Goal: Information Seeking & Learning: Understand process/instructions

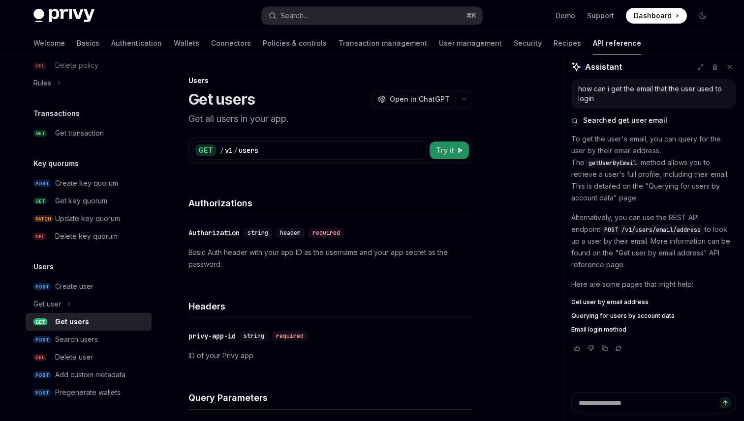
click at [454, 150] on button "Try it" at bounding box center [448, 151] width 39 height 18
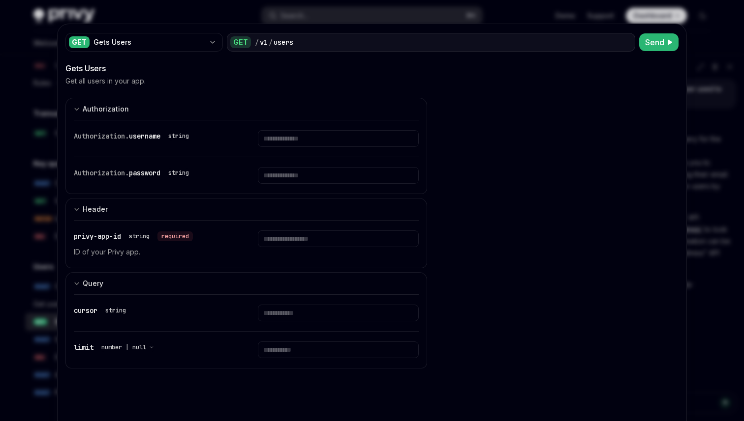
click at [704, 79] on div at bounding box center [372, 210] width 744 height 421
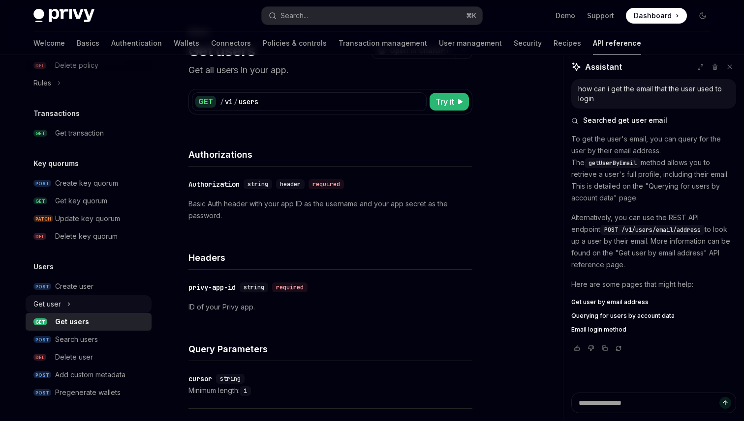
scroll to position [50, 0]
click at [62, 296] on button "Get user" at bounding box center [89, 305] width 126 height 18
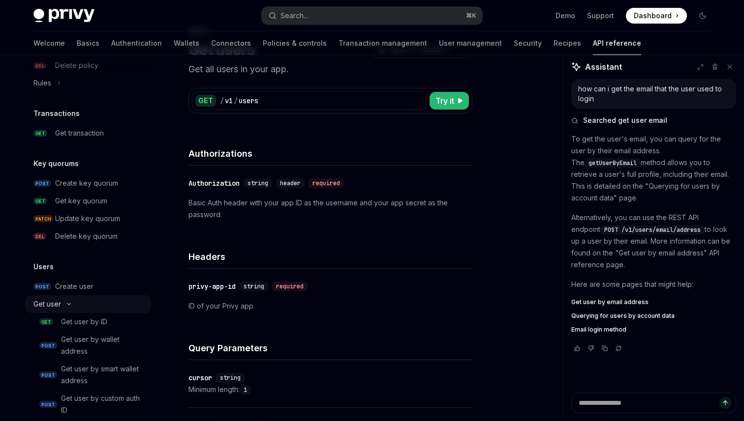
type textarea "*"
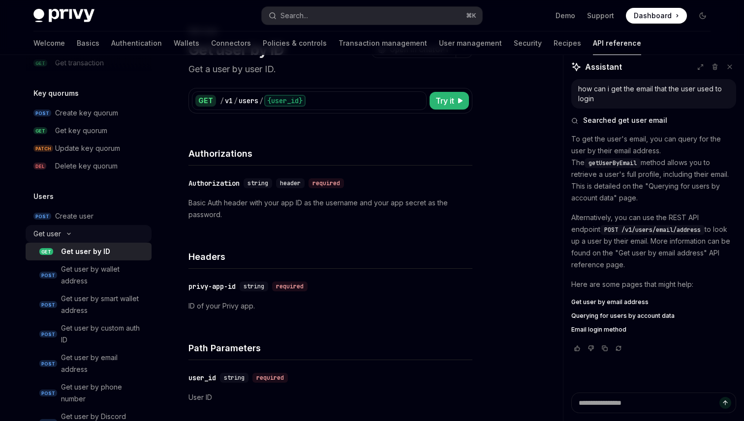
scroll to position [686, 0]
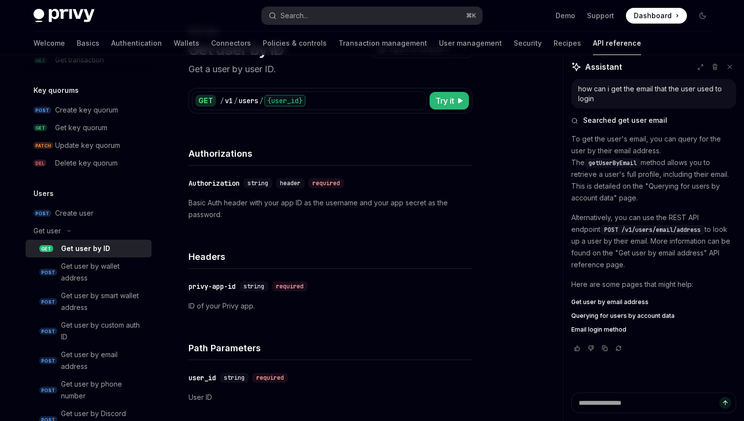
click at [93, 246] on div "Get user by ID" at bounding box center [85, 249] width 49 height 12
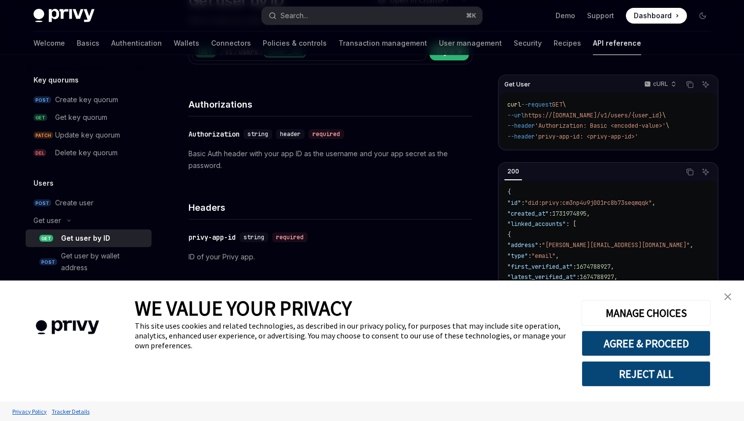
scroll to position [118, 0]
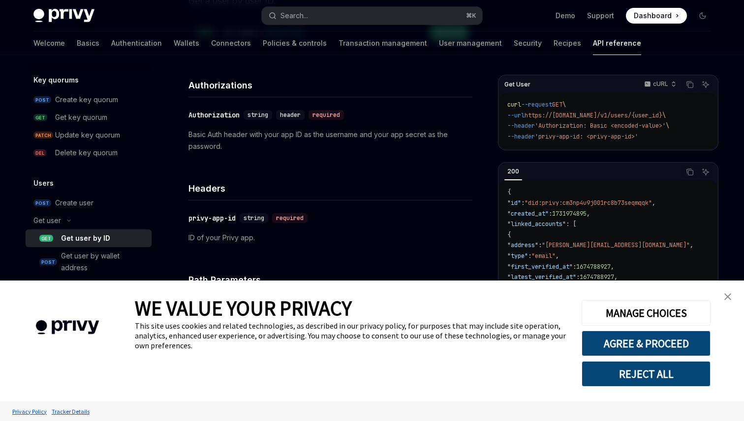
click at [731, 299] on link "close banner" at bounding box center [727, 297] width 20 height 20
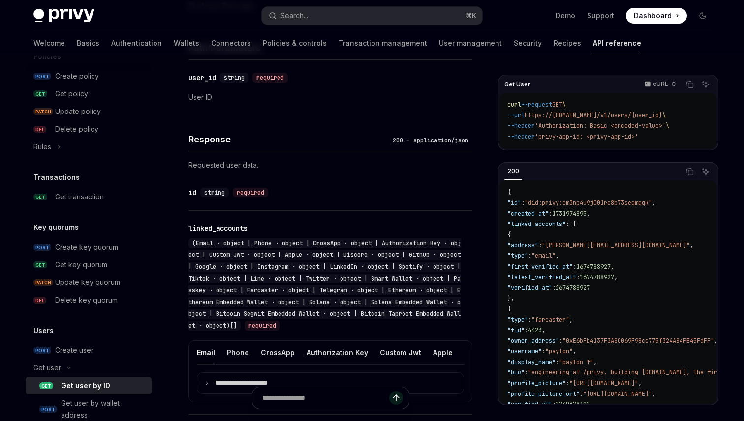
scroll to position [352, 0]
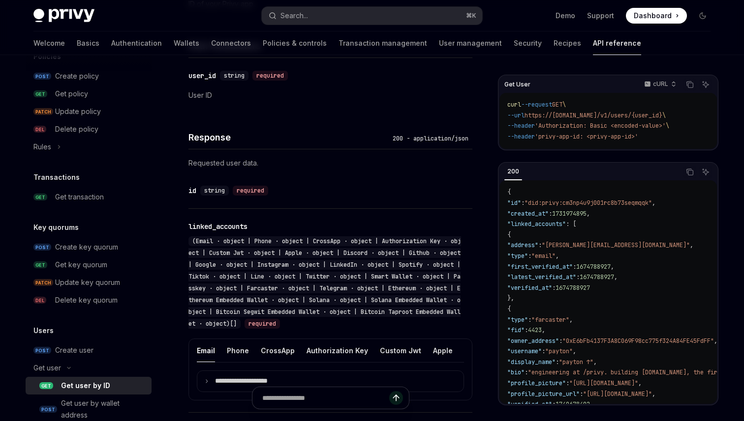
click at [218, 165] on p "Requested user data." at bounding box center [330, 163] width 284 height 12
click at [208, 132] on h4 "Response" at bounding box center [288, 137] width 200 height 13
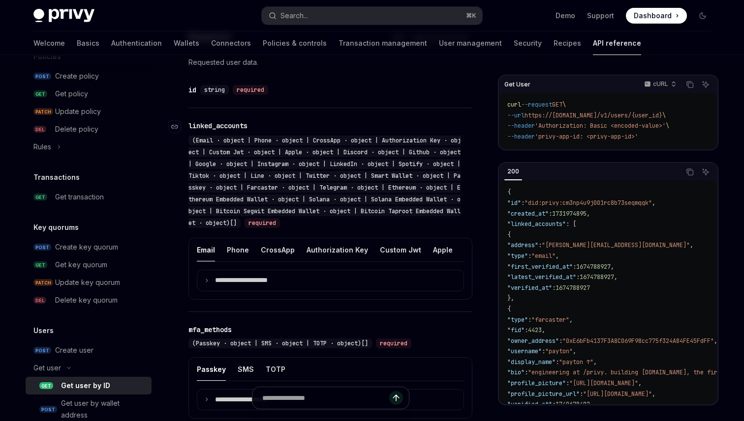
scroll to position [473, 0]
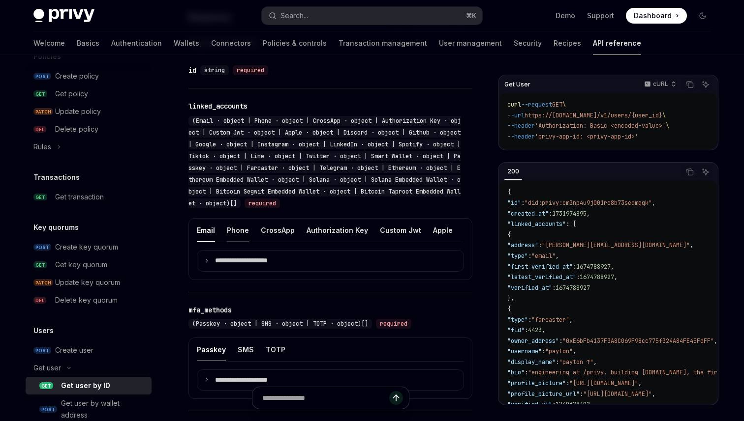
click at [234, 235] on button "Phone" at bounding box center [238, 230] width 22 height 23
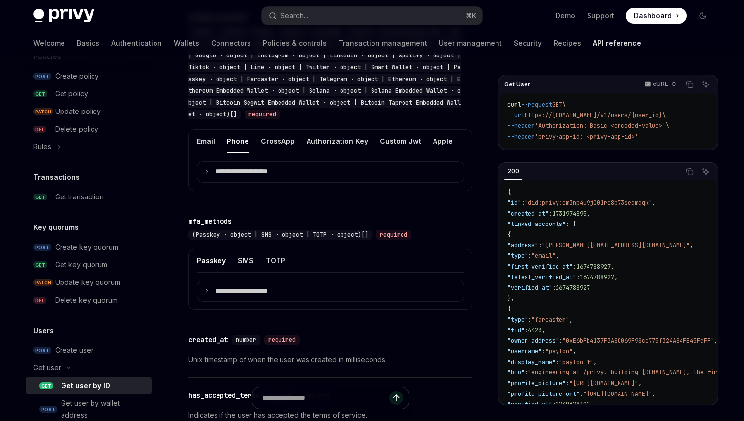
scroll to position [542, 0]
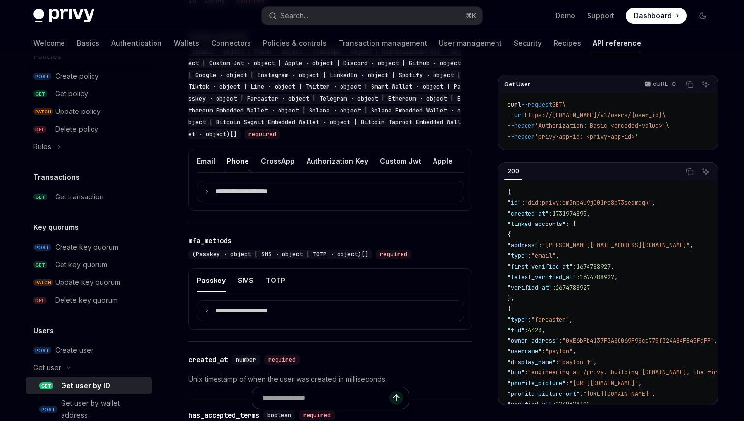
click at [212, 161] on button "Email" at bounding box center [206, 160] width 18 height 23
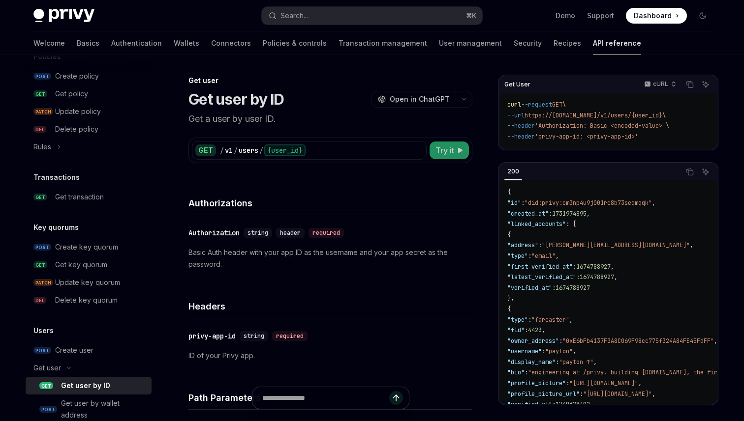
click at [448, 155] on span "Try it" at bounding box center [444, 151] width 19 height 12
type textarea "*"
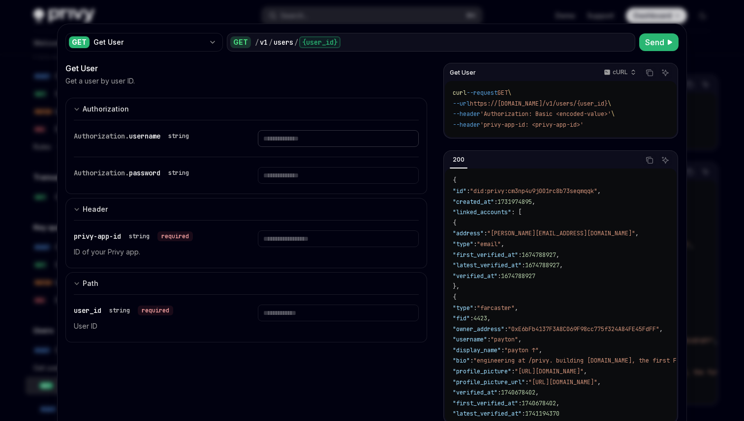
click at [269, 137] on input "Enter username" at bounding box center [338, 138] width 160 height 17
click at [181, 255] on p "ID of your Privy app." at bounding box center [154, 252] width 160 height 12
click at [269, 241] on input "Enter privy-app-id" at bounding box center [338, 239] width 160 height 17
paste input "**********"
type input "**********"
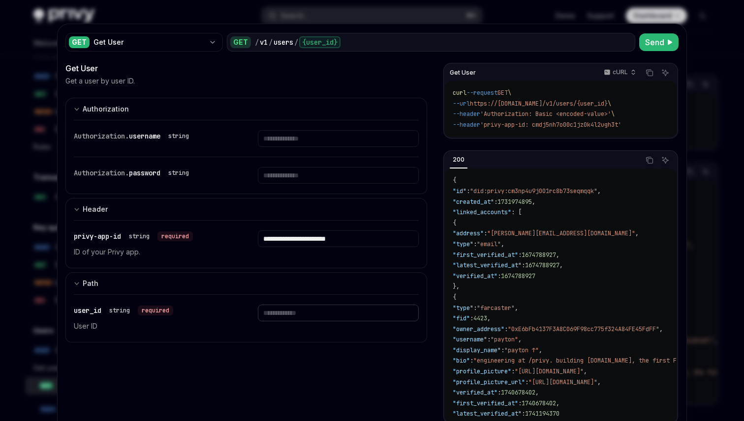
click at [277, 316] on input "Enter user_id" at bounding box center [338, 313] width 160 height 17
paste input "**********"
type input "**********"
click at [650, 49] on button "Send" at bounding box center [658, 42] width 39 height 18
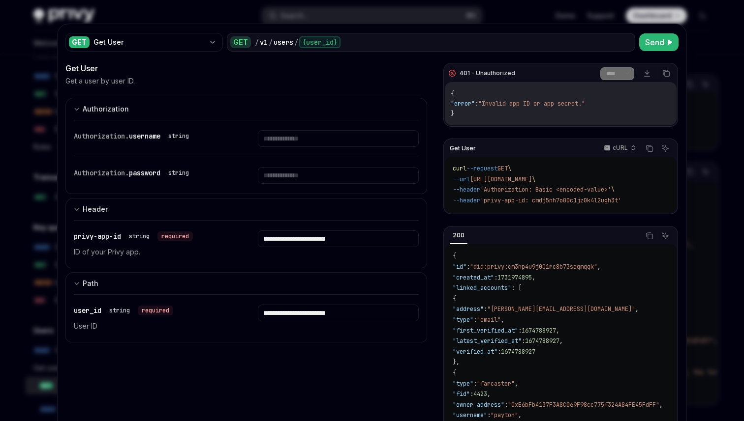
click at [169, 261] on div "**********" at bounding box center [246, 244] width 345 height 47
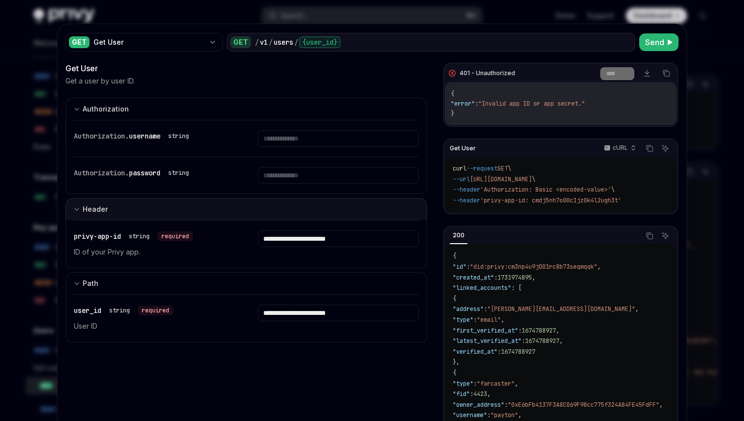
click at [76, 209] on icon "Expand input section" at bounding box center [77, 210] width 6 height 6
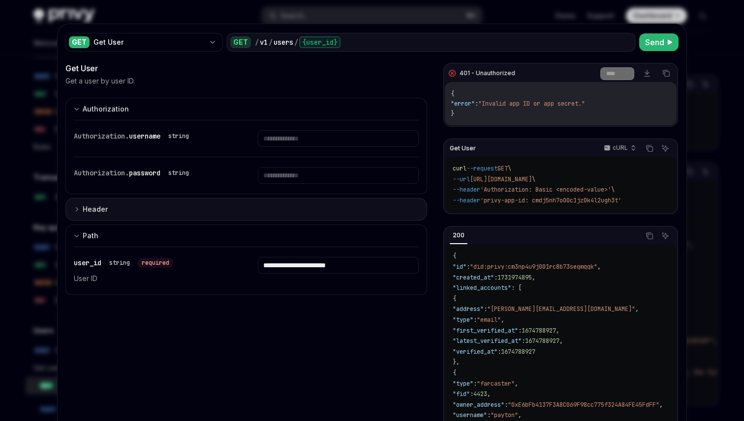
click at [76, 209] on icon "Expand input section" at bounding box center [77, 210] width 6 height 6
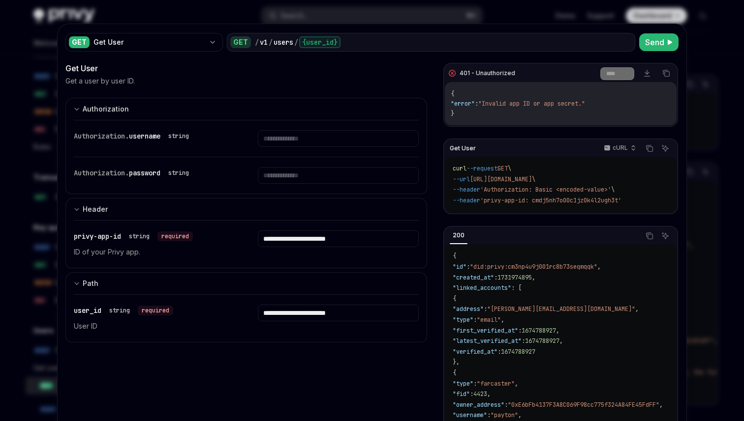
click at [184, 138] on div "string" at bounding box center [178, 136] width 29 height 12
click at [276, 138] on input "Enter username" at bounding box center [338, 138] width 160 height 17
click at [272, 181] on input "Enter password" at bounding box center [338, 175] width 160 height 17
click at [227, 150] on div "Authorization. username string" at bounding box center [246, 138] width 345 height 36
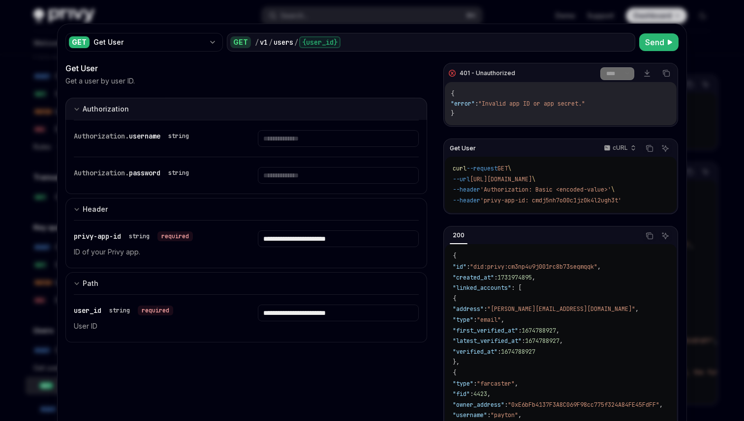
click at [152, 105] on button "Authorization appSecretAuth" at bounding box center [245, 109] width 361 height 22
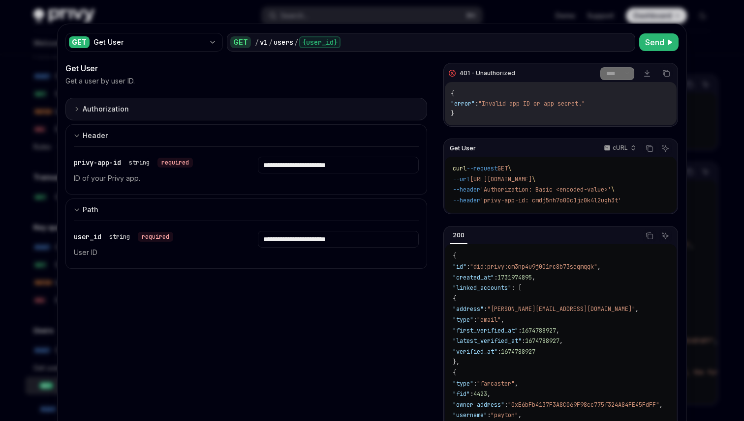
click at [152, 105] on button "Authorization appSecretAuth" at bounding box center [245, 109] width 361 height 23
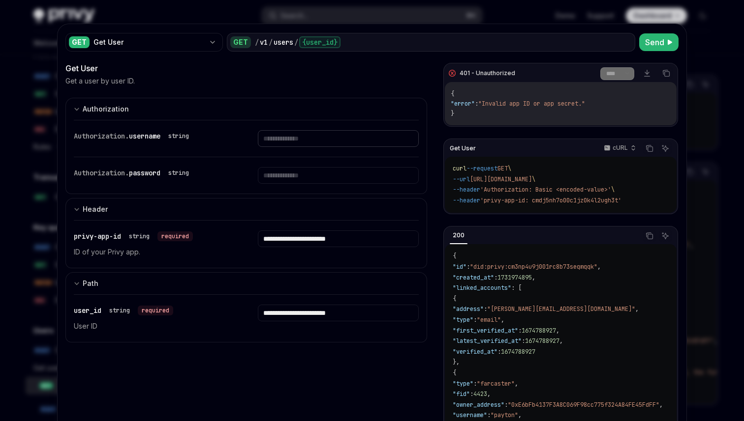
click at [347, 140] on input "Enter username" at bounding box center [338, 138] width 160 height 17
click at [256, 148] on div "Authorization. username string" at bounding box center [246, 138] width 345 height 36
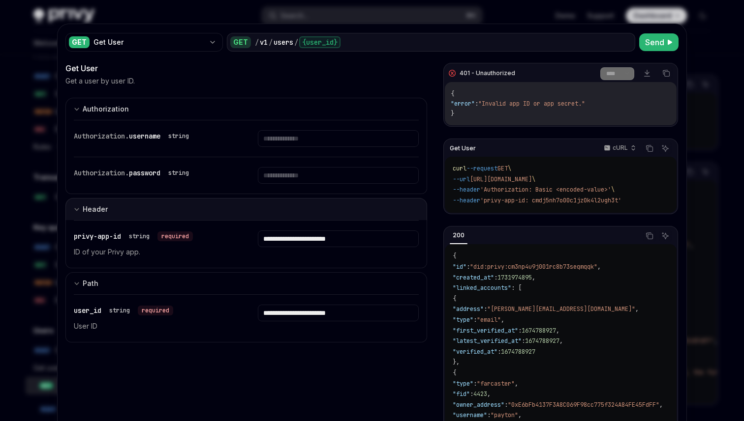
click at [272, 202] on button "Header" at bounding box center [245, 209] width 361 height 22
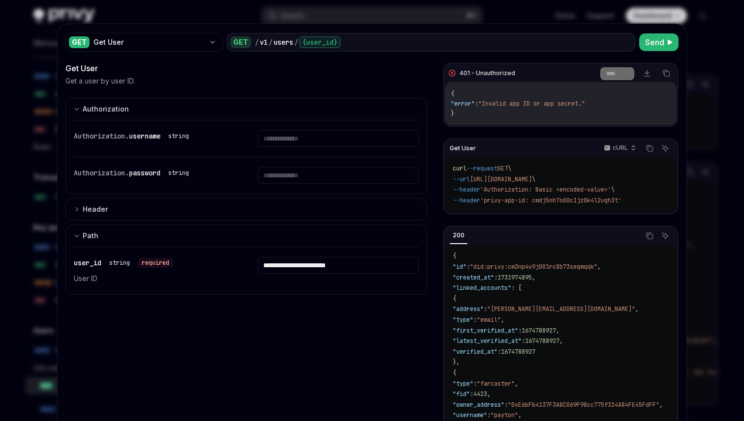
click at [579, 189] on span "'Authorization: Basic <encoded-value>'" at bounding box center [545, 190] width 131 height 8
drag, startPoint x: 568, startPoint y: 189, endPoint x: 600, endPoint y: 189, distance: 32.9
click at [600, 189] on span "'Authorization: Basic <encoded-value>'" at bounding box center [545, 190] width 131 height 8
click at [296, 174] on input "Enter password" at bounding box center [338, 175] width 160 height 17
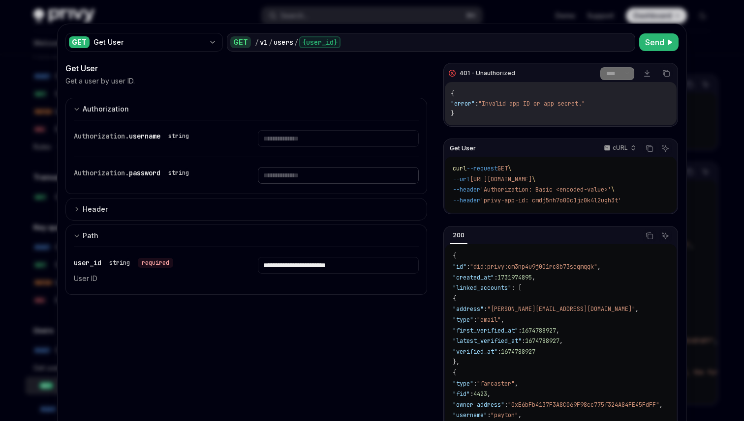
paste input "**********"
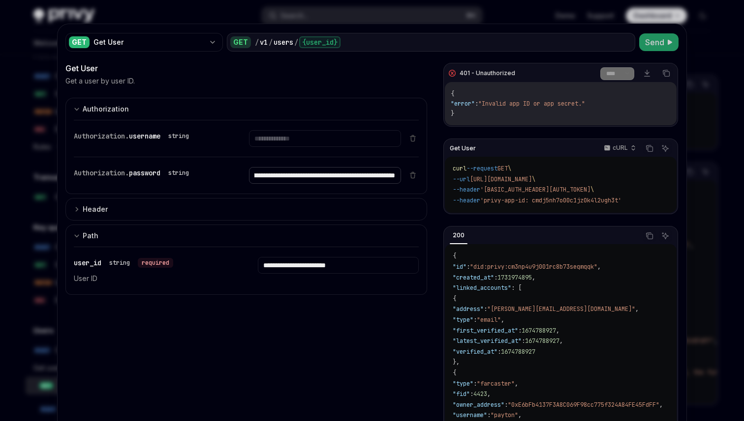
type input "**********"
click at [656, 42] on span "Send" at bounding box center [654, 42] width 19 height 12
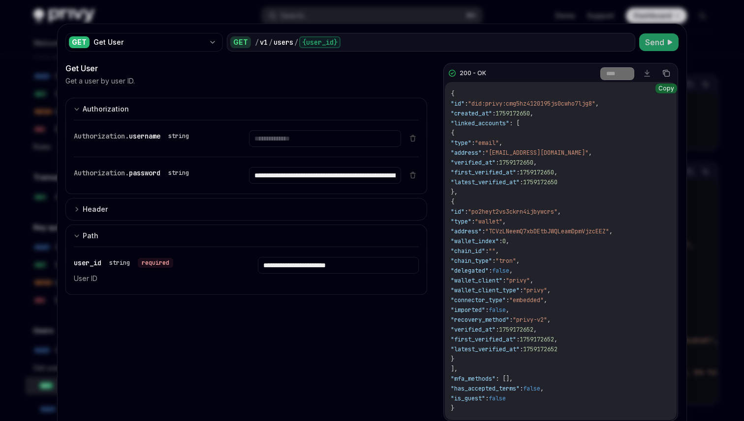
click at [667, 72] on icon "Copy the contents from the code block" at bounding box center [666, 74] width 5 height 5
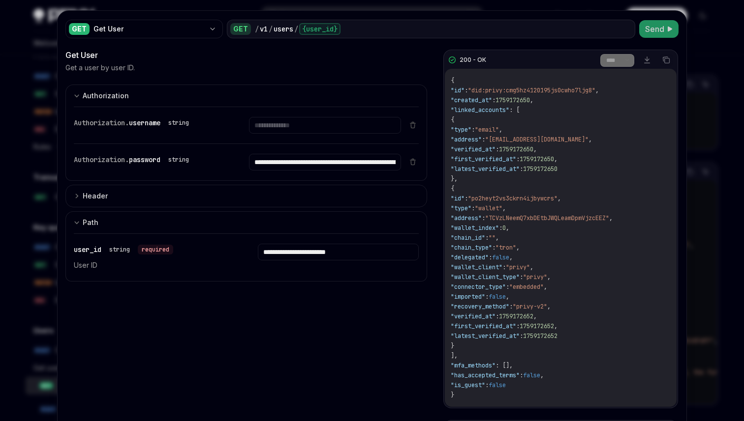
click at [719, 90] on div at bounding box center [372, 210] width 744 height 421
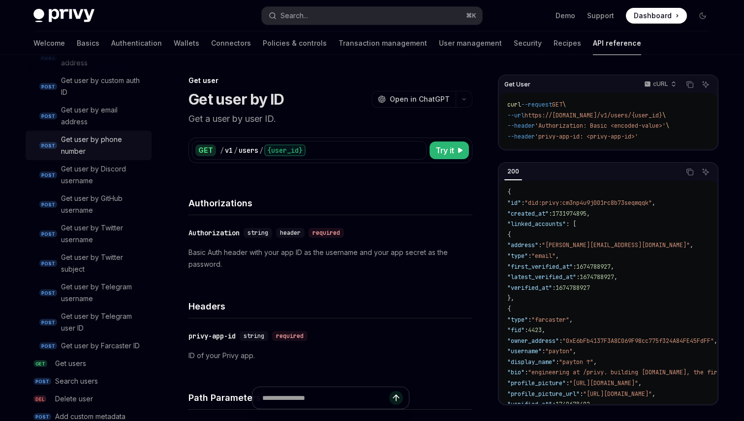
scroll to position [972, 0]
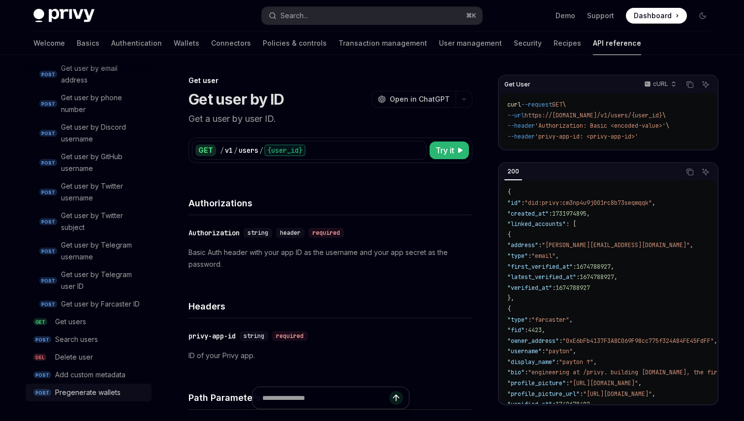
click at [88, 393] on div "Pregenerate wallets" at bounding box center [87, 393] width 65 height 12
type textarea "*"
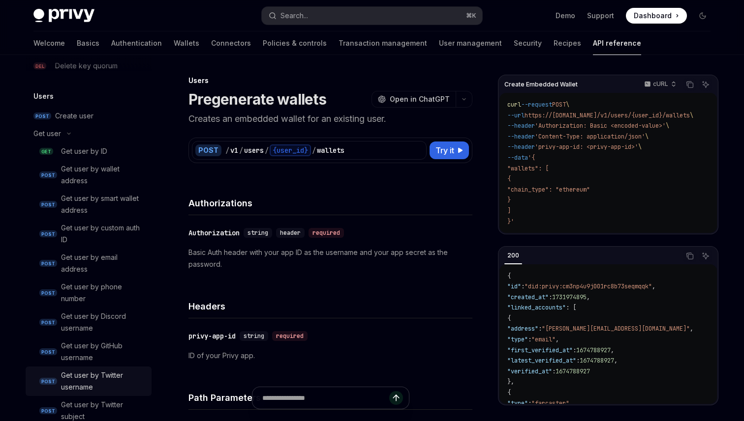
scroll to position [769, 0]
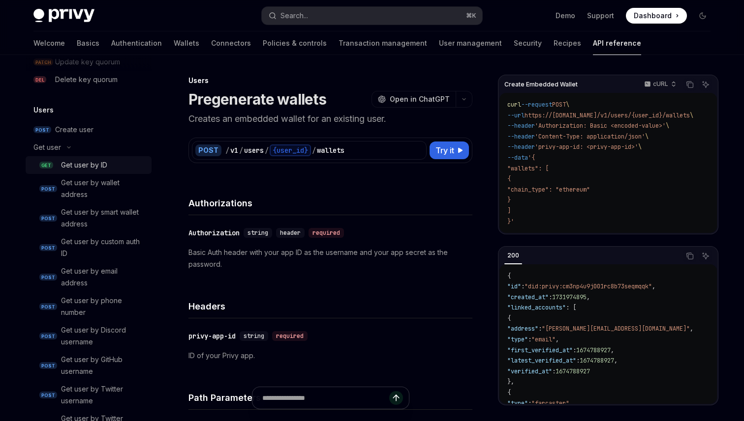
click at [95, 168] on div "Get user by ID" at bounding box center [84, 165] width 46 height 12
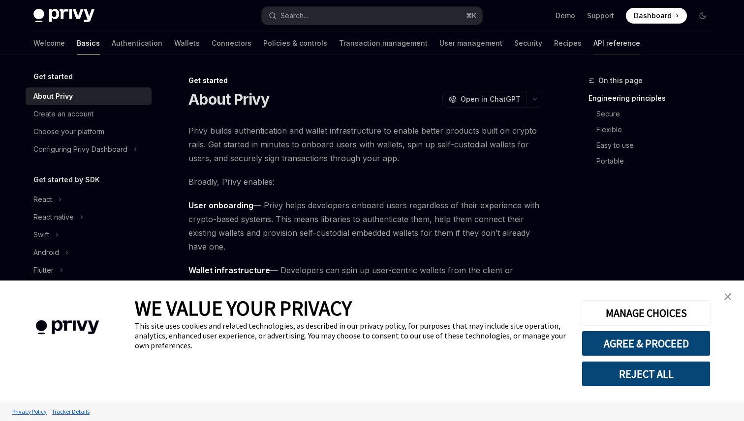
click at [593, 48] on link "API reference" at bounding box center [616, 43] width 47 height 24
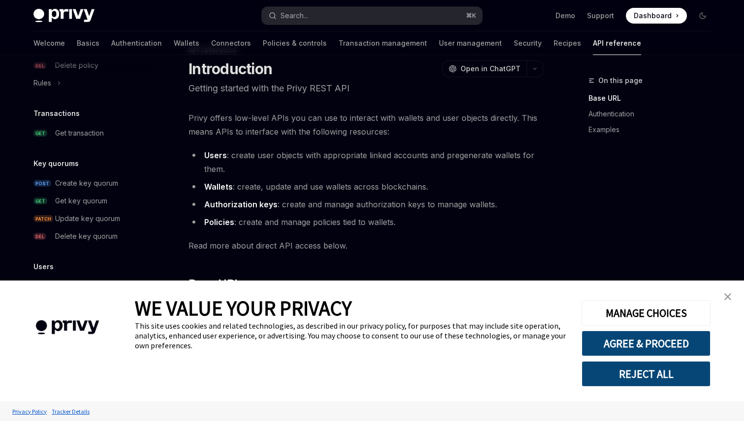
scroll to position [32, 0]
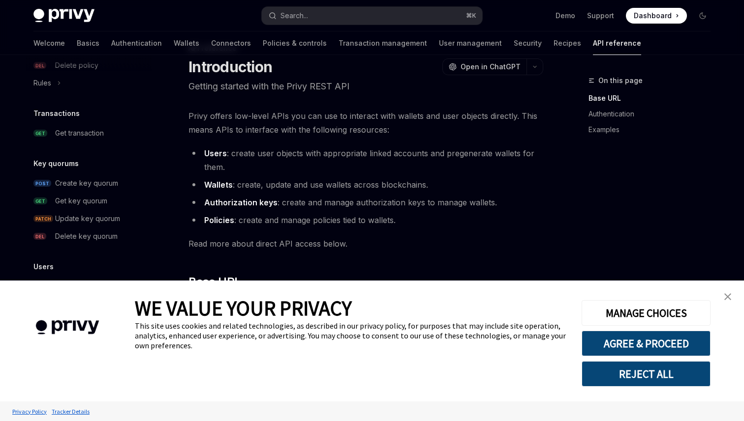
click at [727, 296] on img "close banner" at bounding box center [727, 297] width 7 height 7
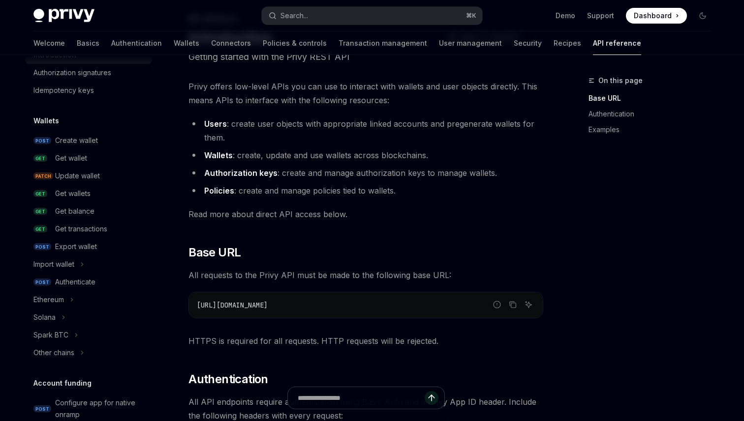
scroll to position [0, 0]
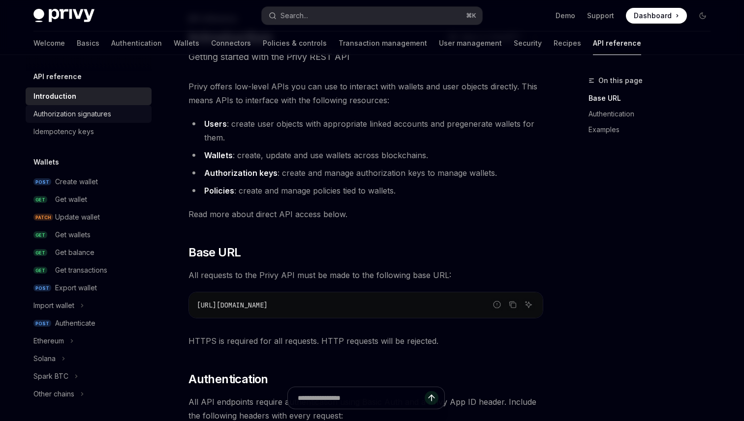
click at [65, 117] on div "Authorization signatures" at bounding box center [72, 114] width 78 height 12
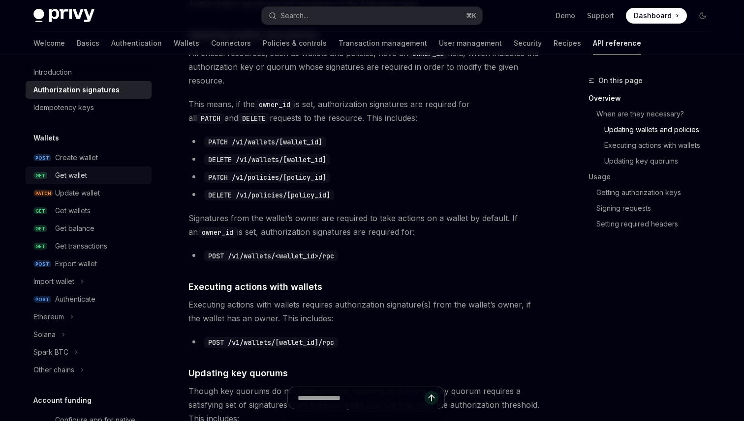
scroll to position [29, 0]
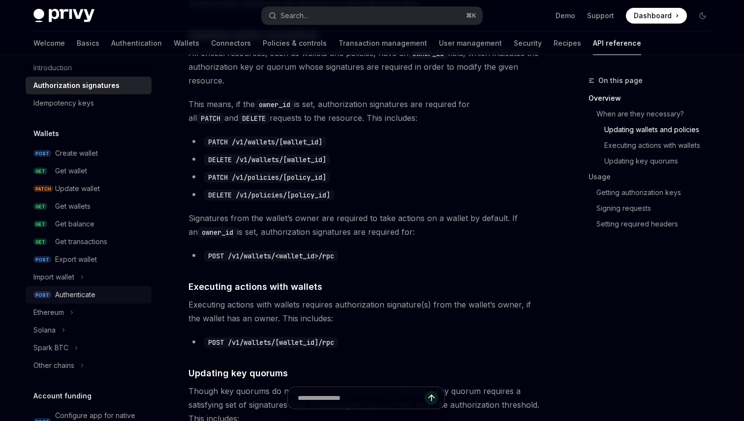
click at [69, 299] on div "Authenticate" at bounding box center [75, 295] width 40 height 12
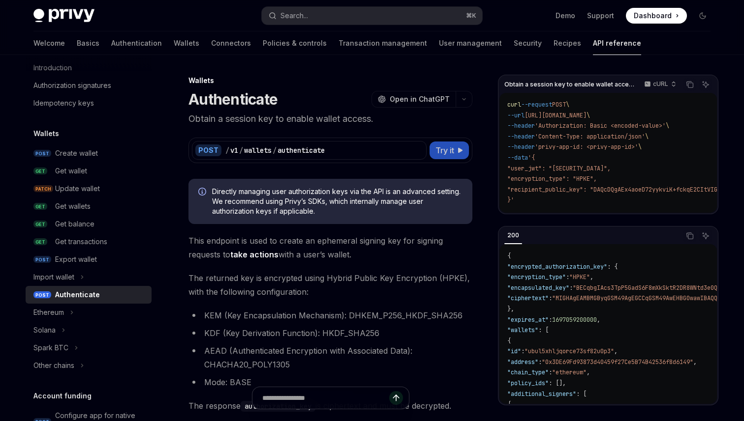
click at [455, 144] on button "Try it" at bounding box center [448, 151] width 39 height 18
type textarea "*"
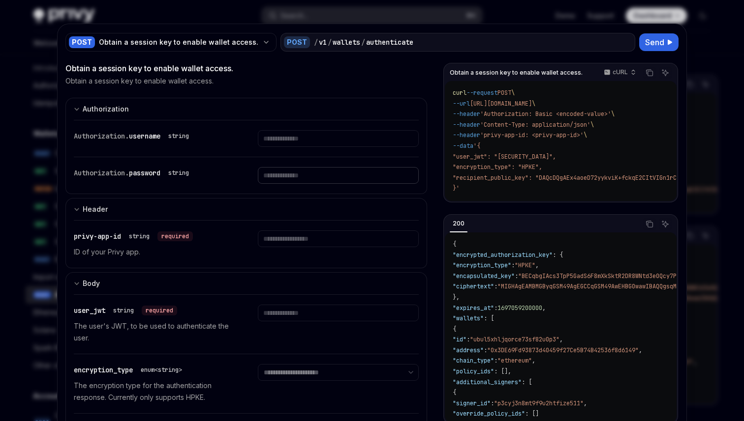
click at [286, 182] on input "Enter password" at bounding box center [338, 175] width 160 height 17
paste input "**********"
type input "**********"
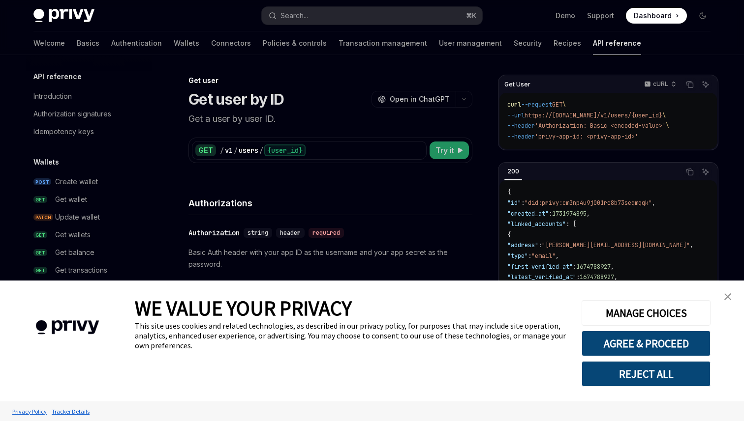
scroll to position [696, 0]
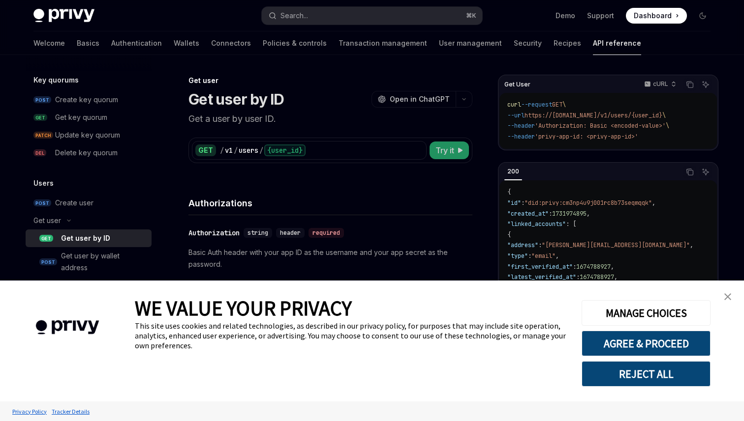
click at [446, 152] on span "Try it" at bounding box center [444, 151] width 19 height 12
type textarea "*"
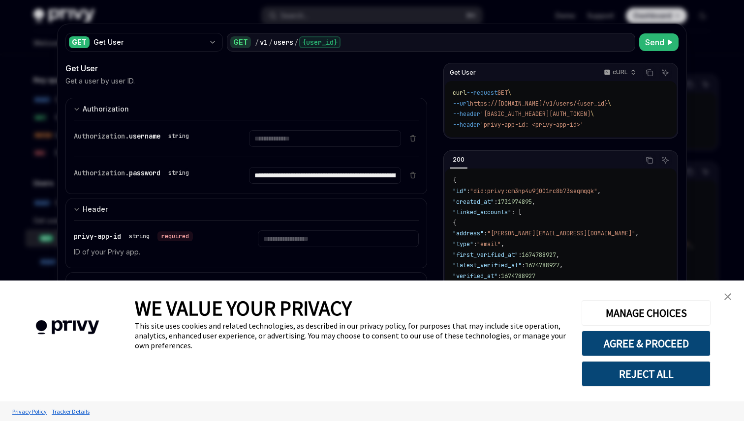
click at [729, 297] on img "close banner" at bounding box center [727, 297] width 7 height 7
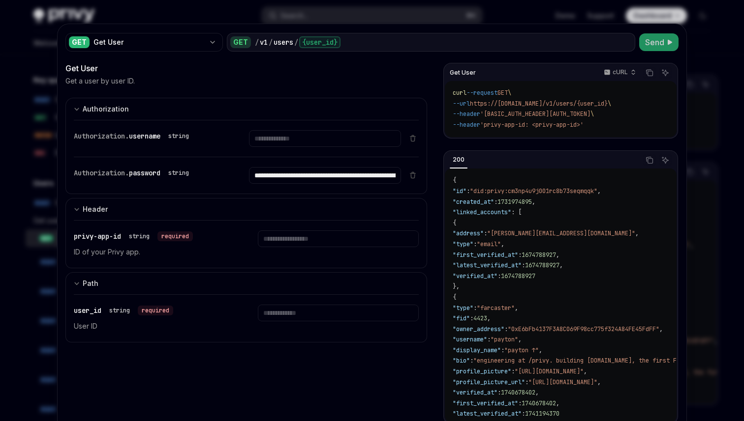
click at [656, 40] on span "Send" at bounding box center [654, 42] width 19 height 12
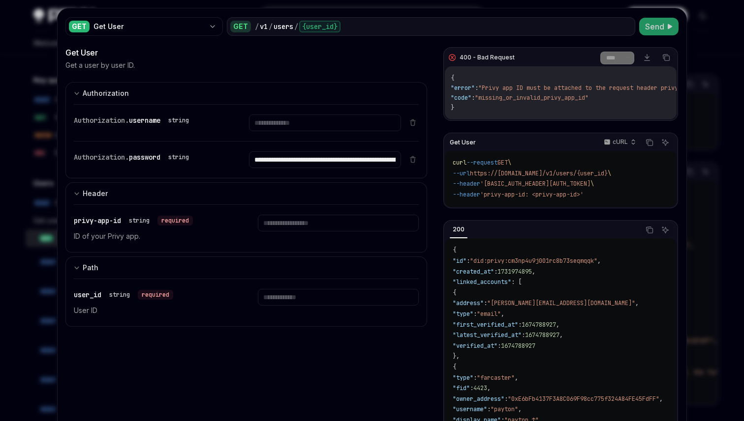
scroll to position [10, 0]
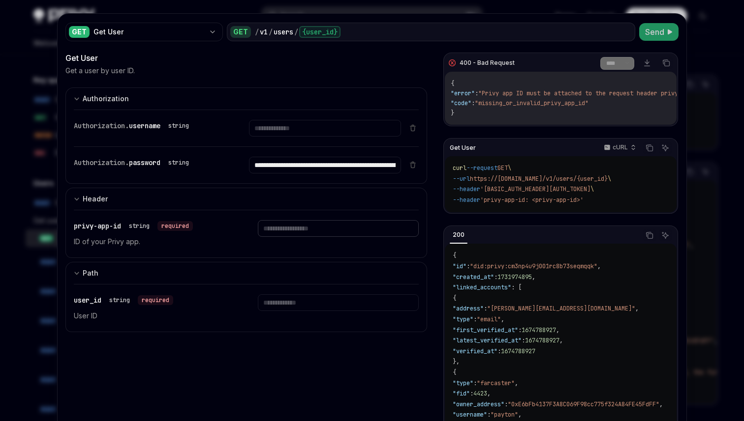
click at [290, 227] on input "Enter privy-app-id" at bounding box center [338, 228] width 160 height 17
type input "**********"
click at [284, 299] on input "Enter user_id" at bounding box center [338, 303] width 160 height 17
click at [654, 36] on span "Send" at bounding box center [654, 32] width 19 height 12
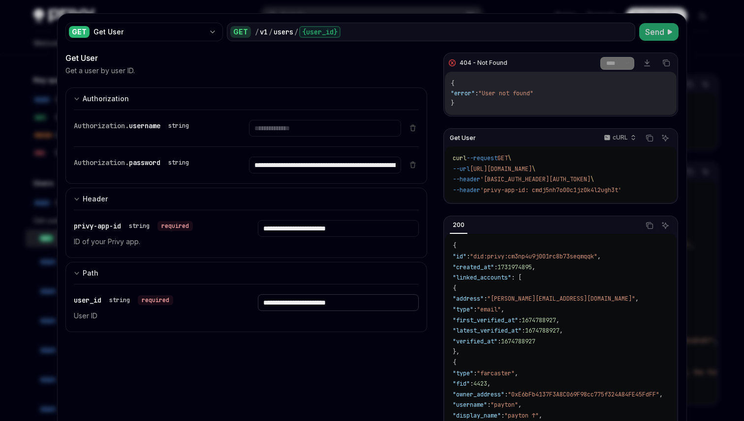
click at [289, 302] on input "**********" at bounding box center [338, 303] width 160 height 17
paste input "Enter user_id"
click at [654, 34] on span "Send" at bounding box center [654, 32] width 19 height 12
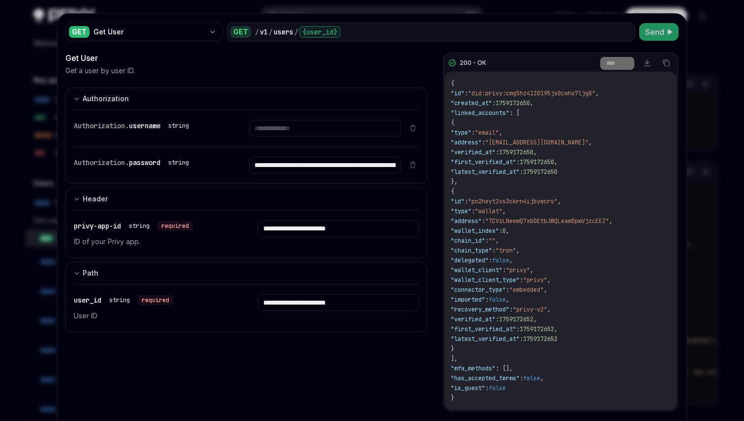
scroll to position [6, 0]
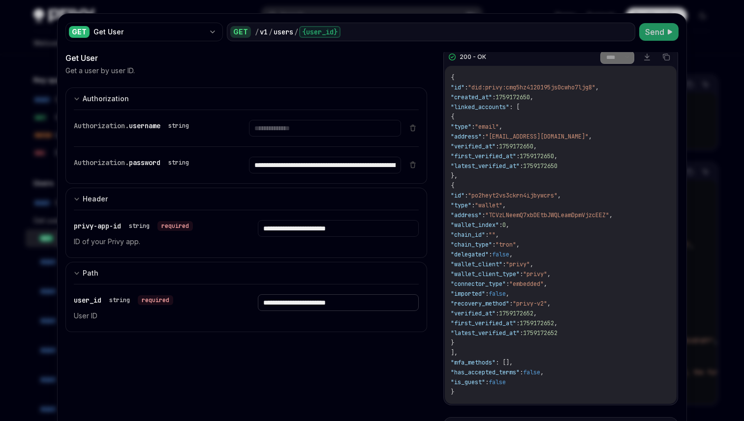
click at [324, 301] on input "**********" at bounding box center [338, 303] width 160 height 17
paste input "Enter user_id"
click at [653, 34] on span "Send" at bounding box center [654, 32] width 19 height 12
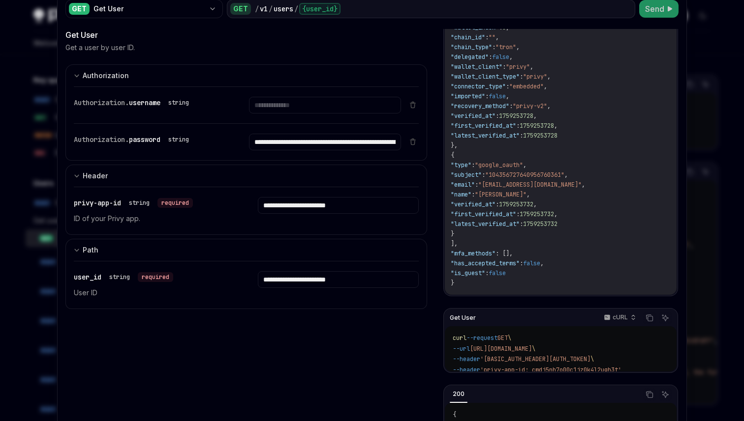
scroll to position [39, 0]
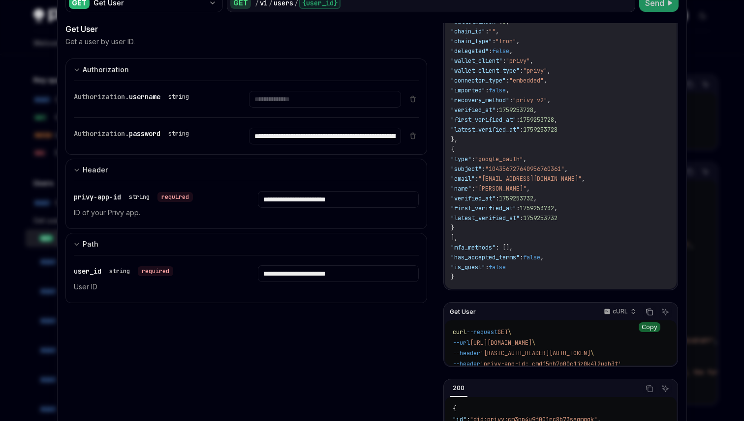
click at [651, 316] on icon "Copy the contents from the code block" at bounding box center [649, 312] width 8 height 8
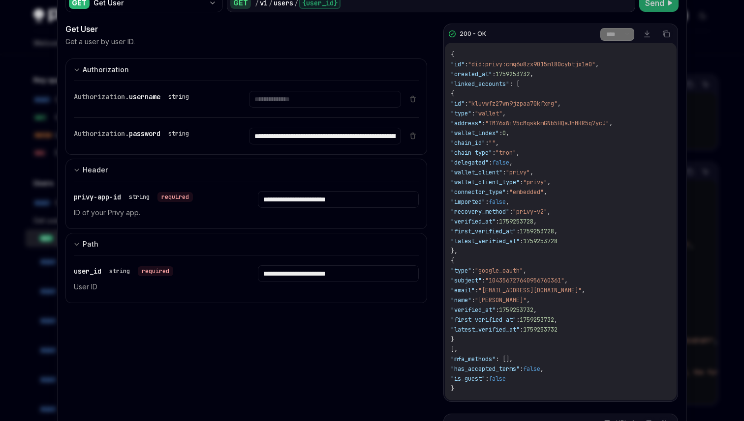
scroll to position [0, 0]
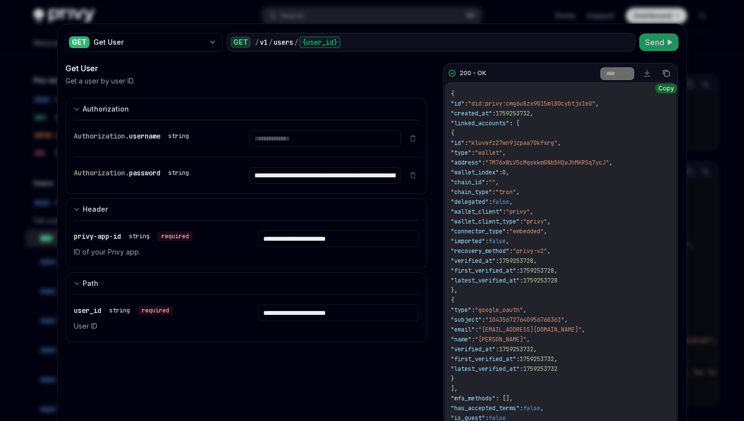
click at [668, 78] on button "Copy the contents from the code block" at bounding box center [665, 73] width 13 height 13
click at [301, 319] on input "**********" at bounding box center [338, 313] width 160 height 17
paste input "Enter user_id"
type input "**********"
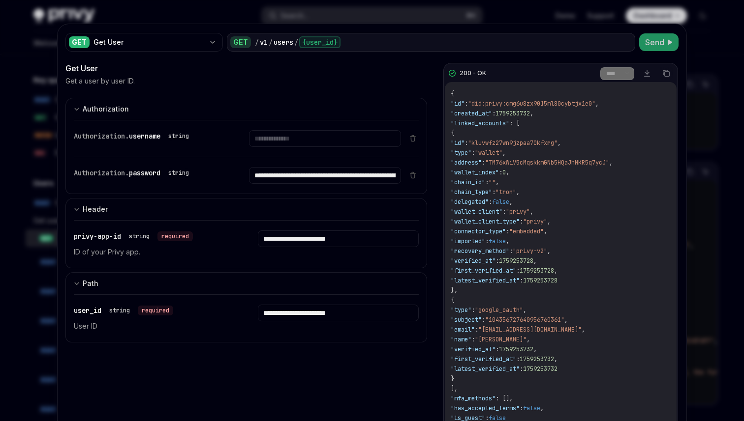
click at [655, 46] on span "Send" at bounding box center [654, 42] width 19 height 12
